Goal: Navigation & Orientation: Find specific page/section

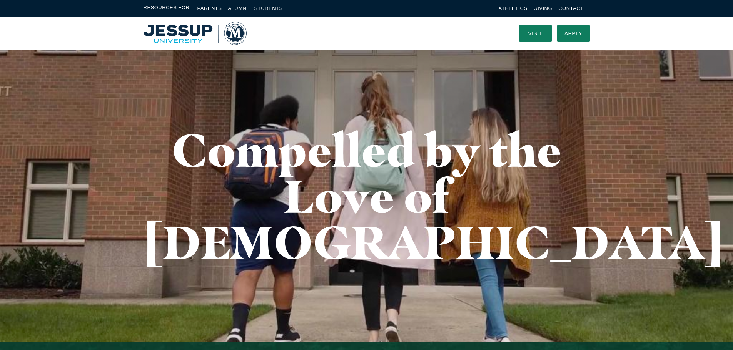
click at [278, 5] on li "Students" at bounding box center [268, 8] width 28 height 9
click at [262, 9] on link "Students" at bounding box center [268, 8] width 28 height 6
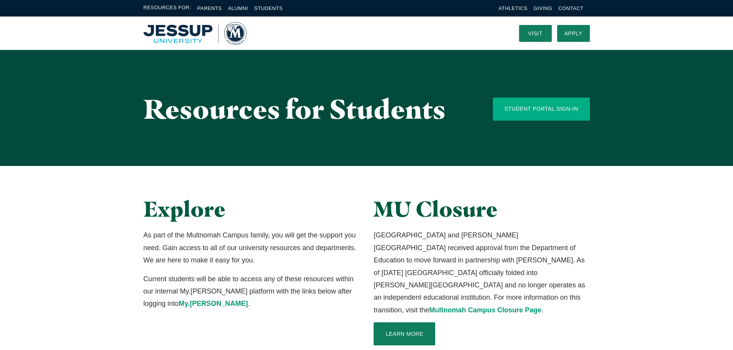
click at [533, 113] on link "Student Portal Sign-In" at bounding box center [541, 109] width 97 height 23
